Goal: Transaction & Acquisition: Purchase product/service

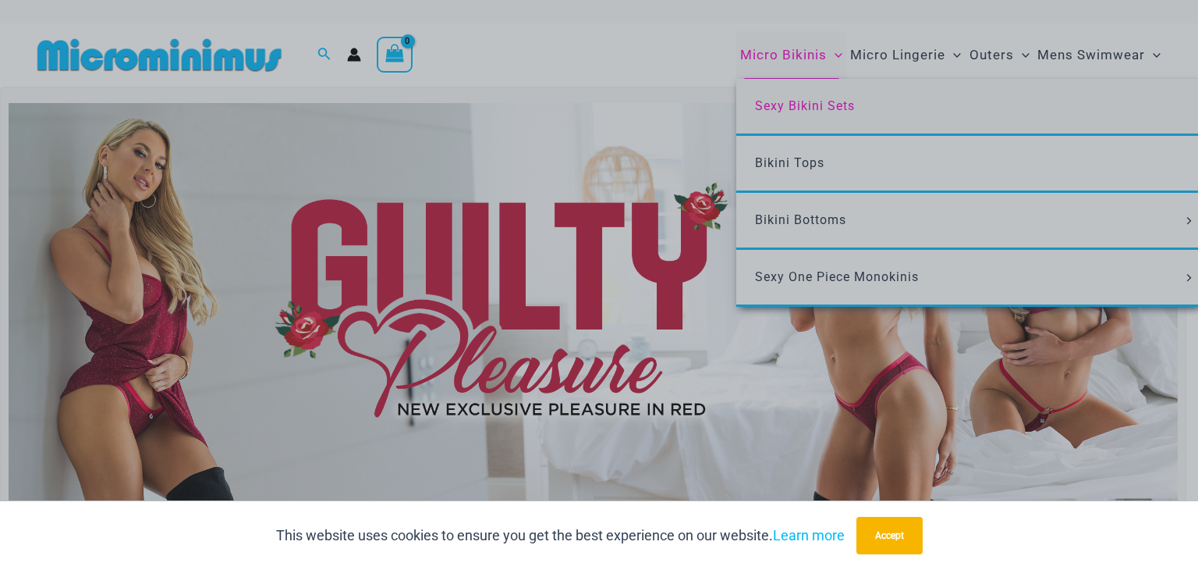
click at [797, 107] on div "“The Hottest Styles You’ve Never Seen” Exclusive Looks. Private Drops. Only Our…" at bounding box center [599, 285] width 1198 height 570
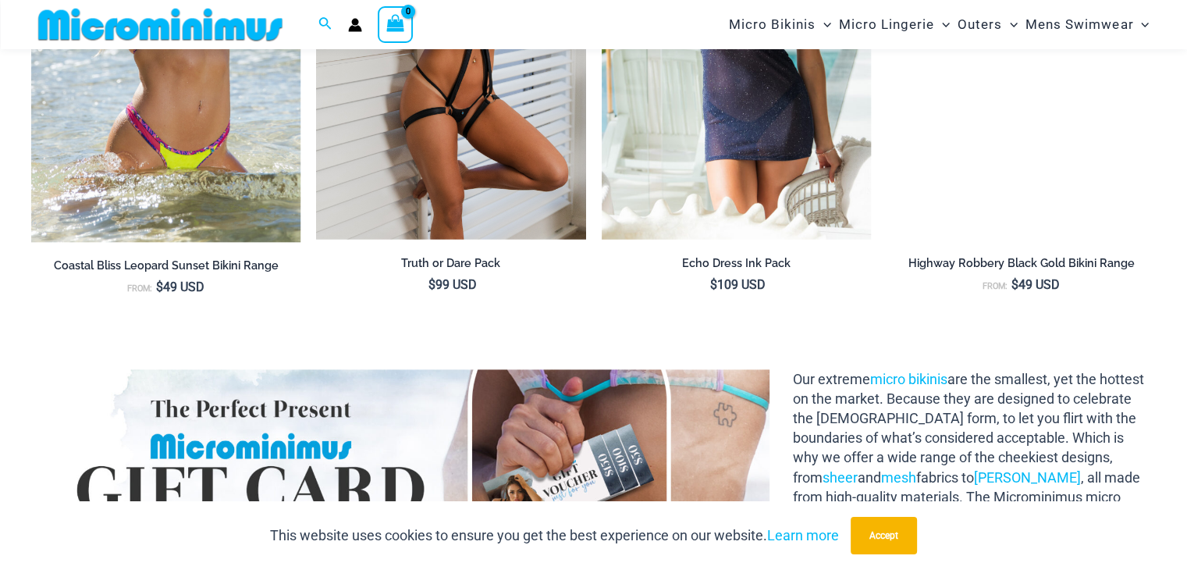
scroll to position [1780, 0]
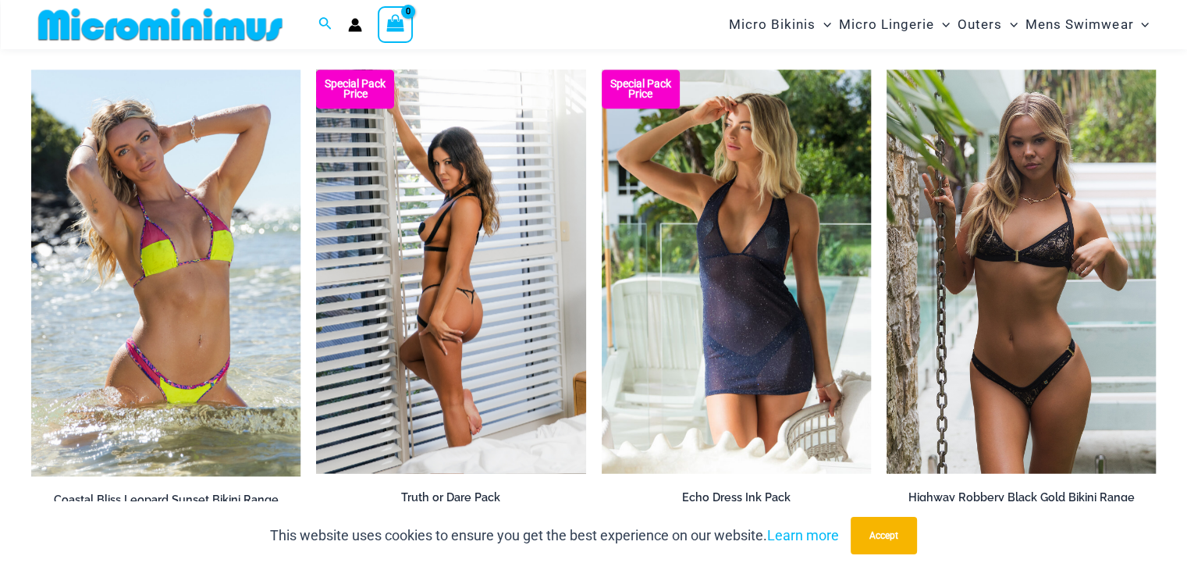
click at [490, 306] on img at bounding box center [450, 271] width 269 height 404
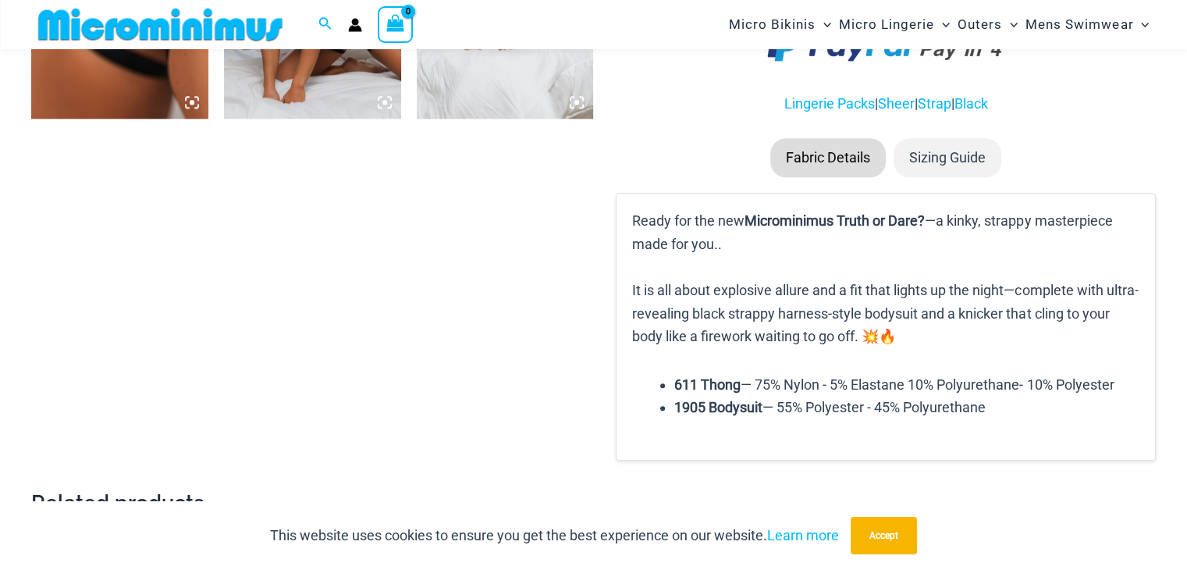
scroll to position [1716, 0]
